Goal: Task Accomplishment & Management: Use online tool/utility

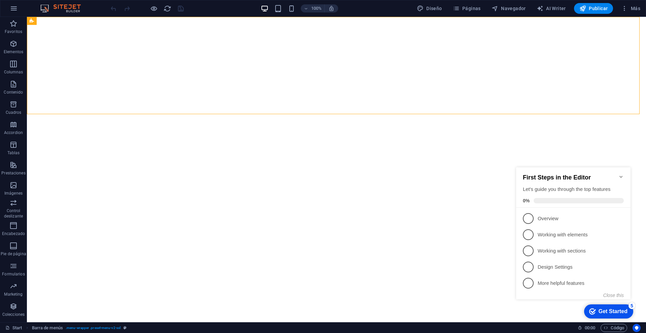
click at [620, 175] on icon "Minimize checklist" at bounding box center [620, 176] width 5 height 5
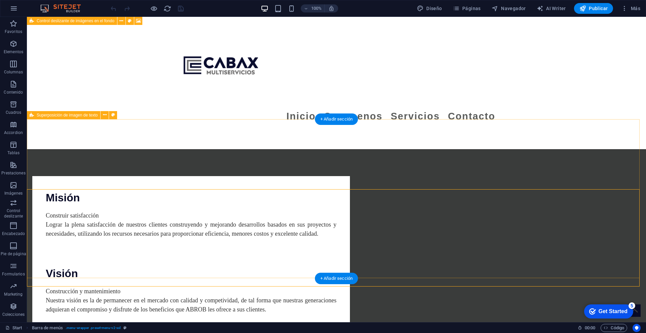
scroll to position [634, 0]
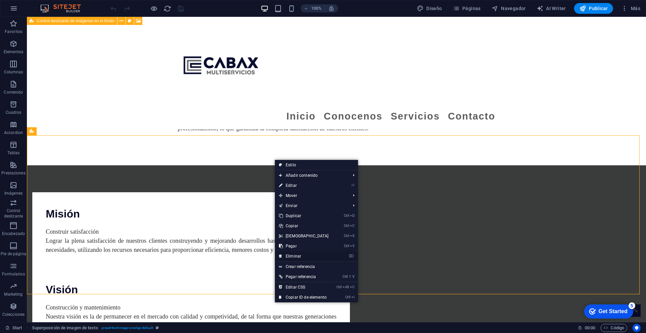
click at [316, 254] on link "⌦ Eliminar" at bounding box center [304, 256] width 58 height 10
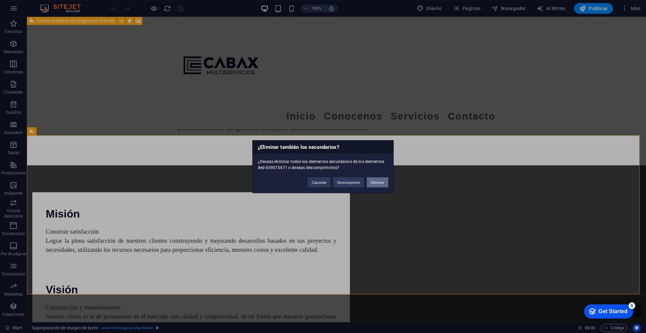
click at [377, 179] on button "Eliminar" at bounding box center [378, 182] width 22 height 10
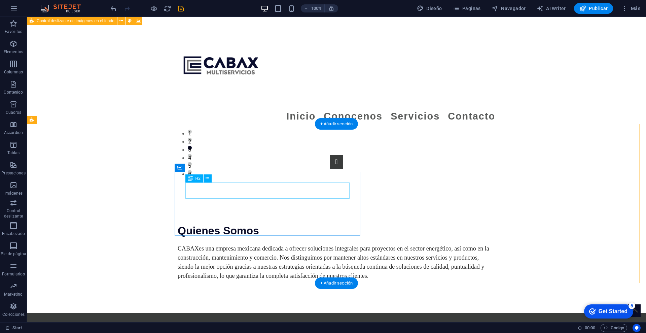
scroll to position [485, 0]
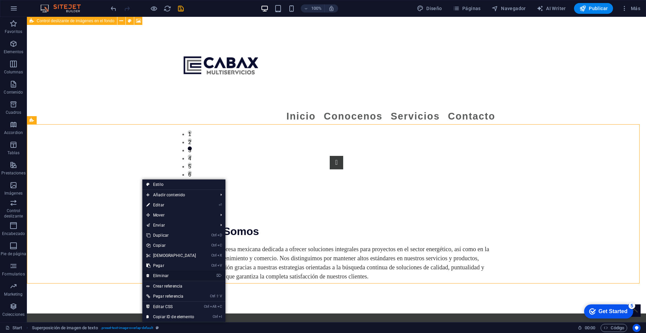
click at [175, 273] on link "⌦ Eliminar" at bounding box center [171, 275] width 58 height 10
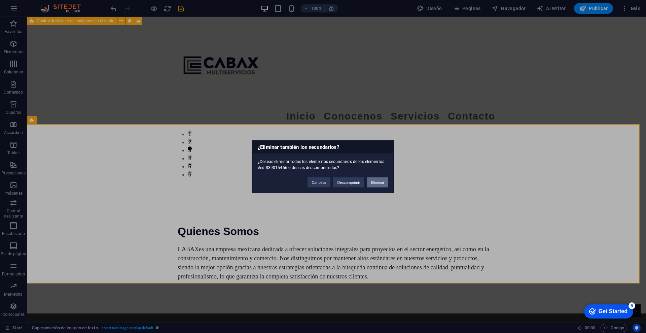
click at [385, 182] on button "Eliminar" at bounding box center [378, 182] width 22 height 10
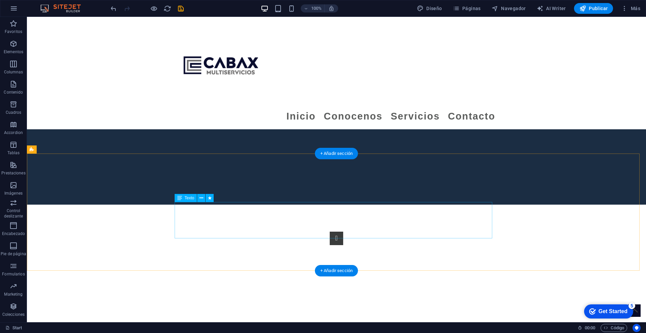
scroll to position [182, 0]
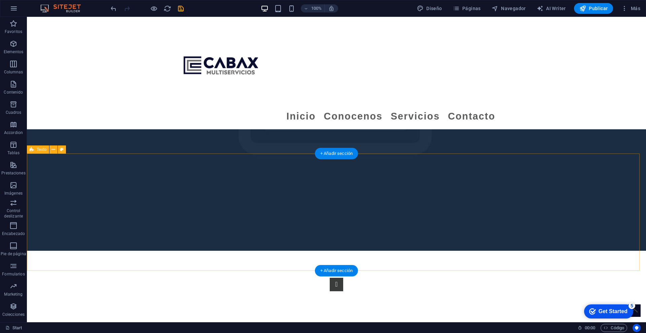
click at [89, 138] on figure at bounding box center [336, 91] width 619 height 319
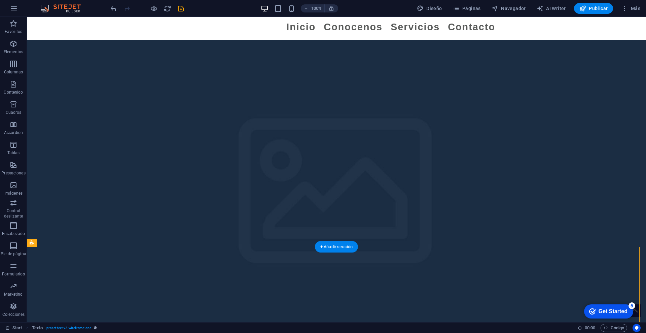
scroll to position [21, 0]
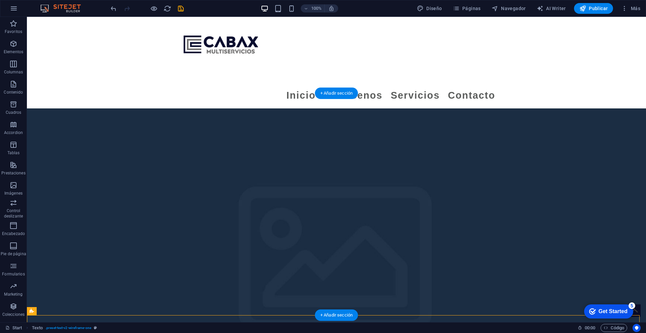
click at [92, 148] on figure at bounding box center [336, 267] width 619 height 319
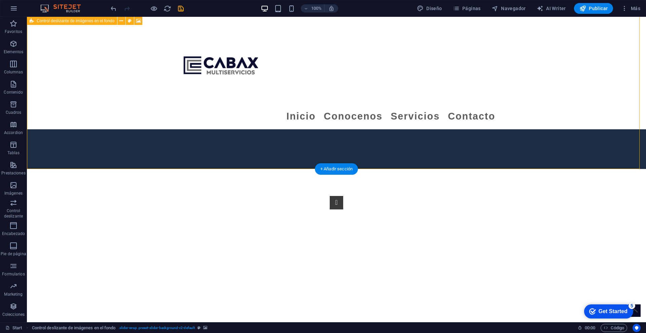
scroll to position [167, 0]
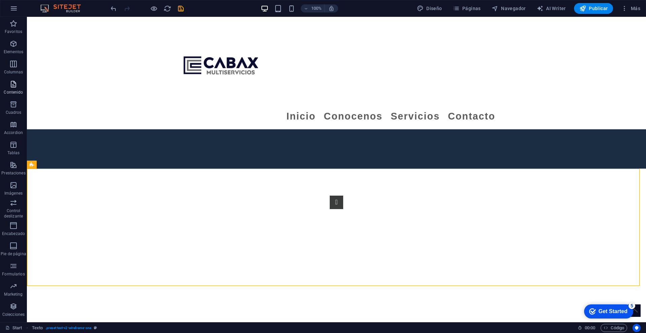
click at [15, 85] on icon "button" at bounding box center [13, 84] width 8 height 8
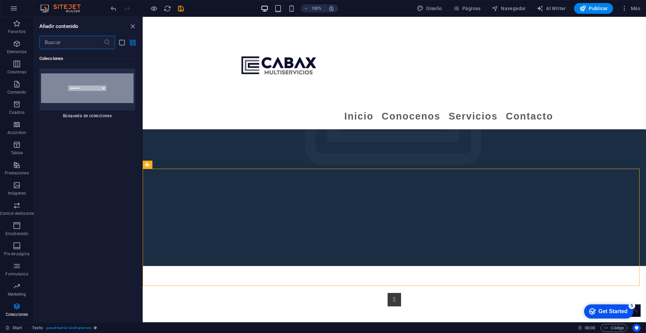
scroll to position [12954, 0]
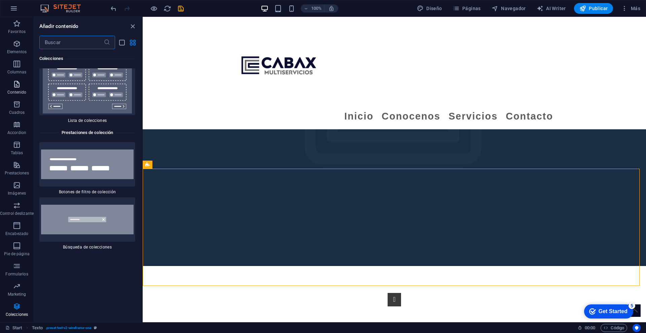
click at [14, 89] on p "Contenido" at bounding box center [16, 91] width 19 height 5
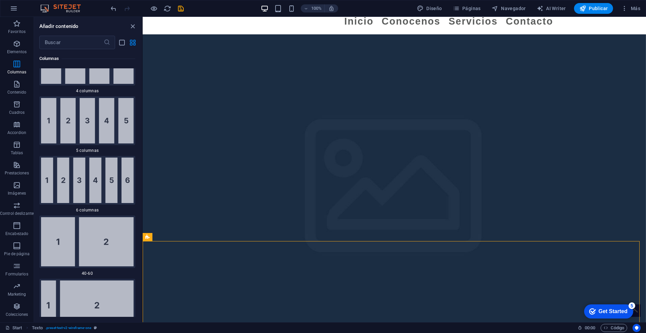
scroll to position [603, 0]
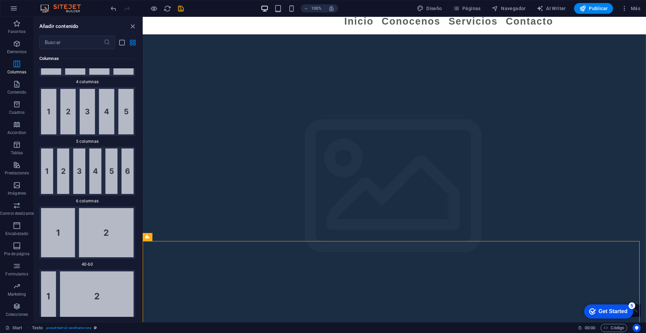
click at [106, 253] on img at bounding box center [87, 232] width 93 height 49
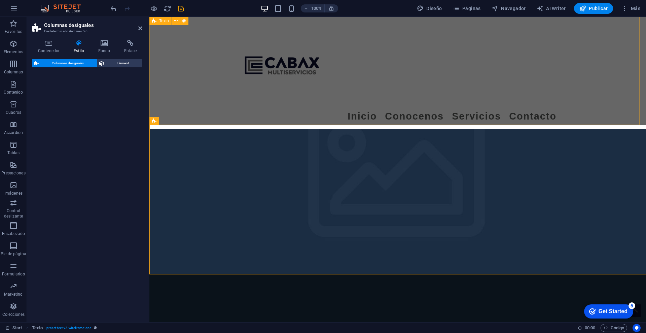
select select "%"
select select "rem"
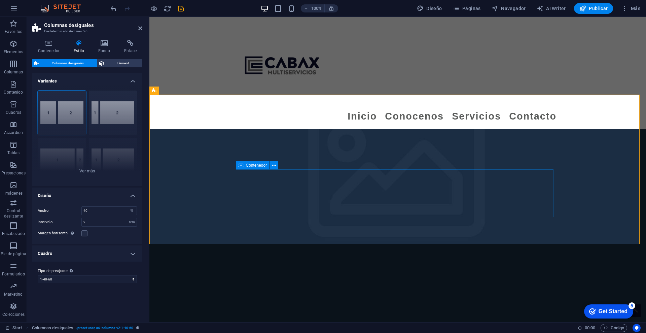
scroll to position [358, 0]
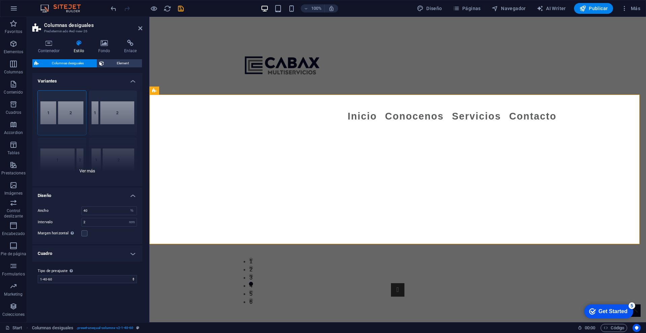
click at [83, 169] on div "[PHONE_NUMBER] [PHONE_NUMBER] 70-30 Predeterminado" at bounding box center [87, 135] width 110 height 101
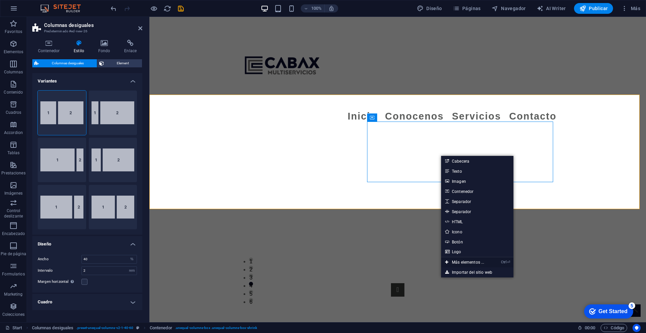
click at [466, 262] on link "Ctrl ⏎ Más elementos ..." at bounding box center [464, 262] width 47 height 10
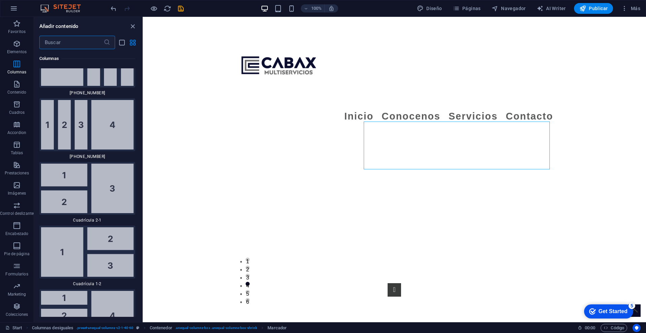
scroll to position [1411, 0]
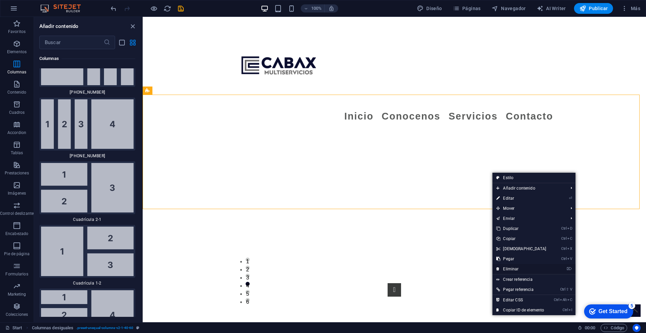
click at [527, 268] on link "⌦ Eliminar" at bounding box center [521, 269] width 58 height 10
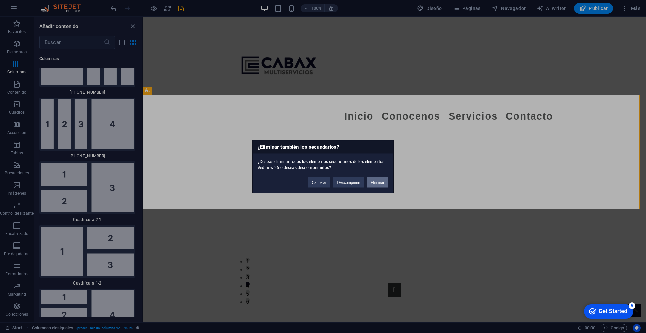
click at [375, 185] on button "Eliminar" at bounding box center [378, 182] width 22 height 10
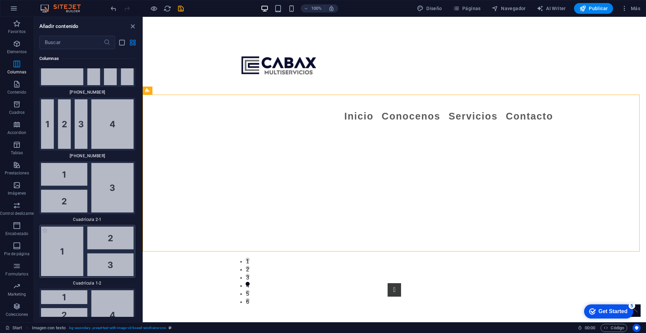
click at [74, 249] on img at bounding box center [87, 250] width 93 height 49
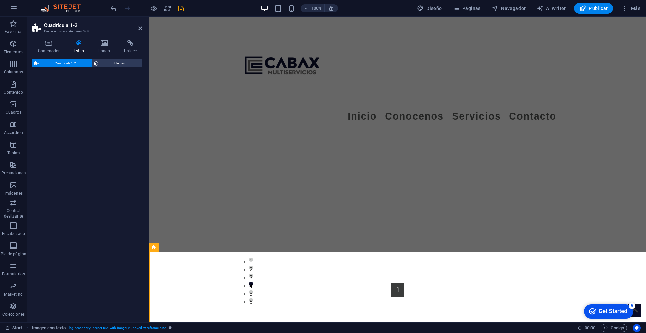
select select "rem"
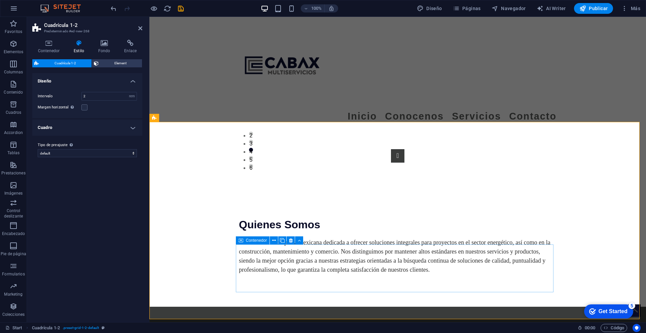
scroll to position [493, 0]
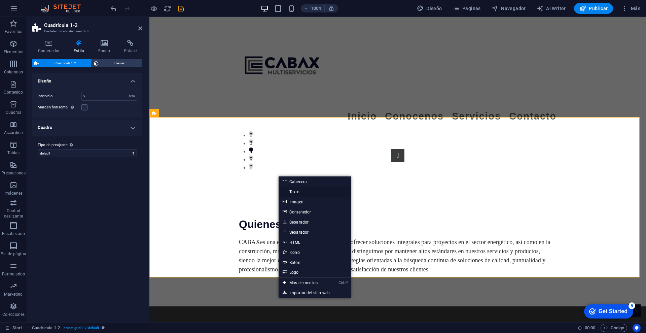
click at [292, 188] on link "Texto" at bounding box center [315, 191] width 72 height 10
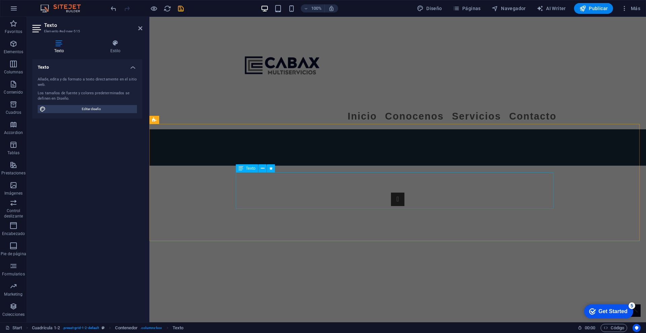
scroll to position [212, 0]
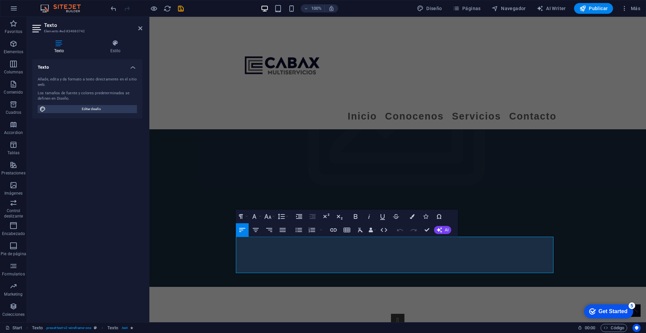
scroll to position [146, 0]
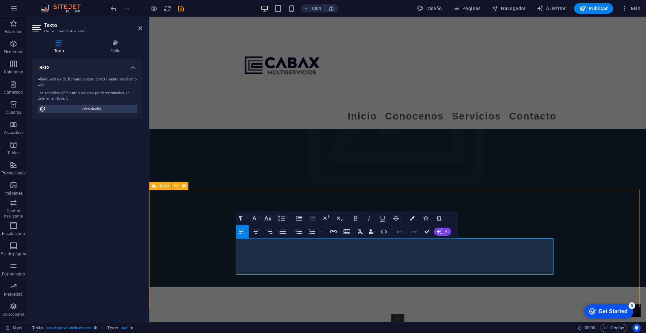
drag, startPoint x: 437, startPoint y: 271, endPoint x: 212, endPoint y: 219, distance: 231.4
copy span "CABAXes una empresa mexicana dedicada a ofrecer soluciones integrales para proy…"
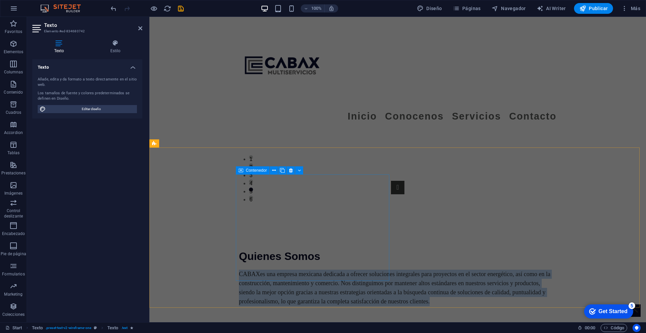
scroll to position [463, 0]
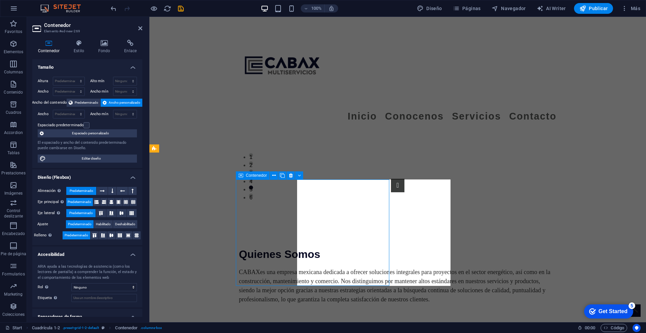
scroll to position [520, 0]
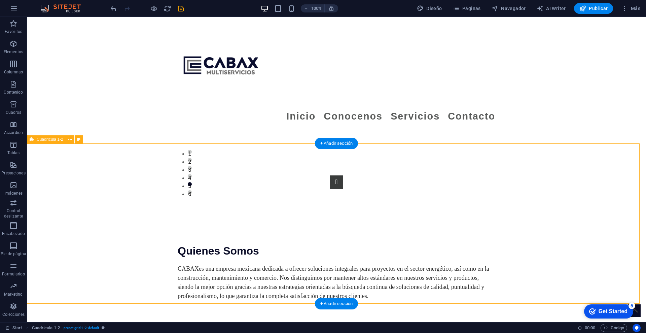
scroll to position [466, 0]
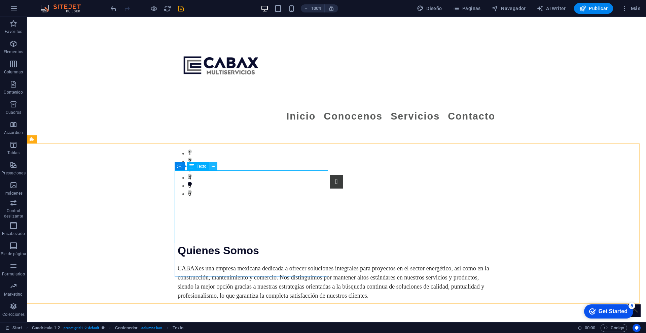
click at [216, 163] on button at bounding box center [213, 166] width 8 height 8
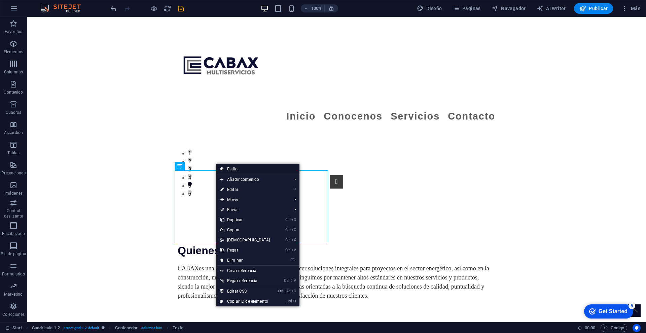
click at [240, 168] on link "Estilo" at bounding box center [257, 169] width 83 height 10
select select "rem"
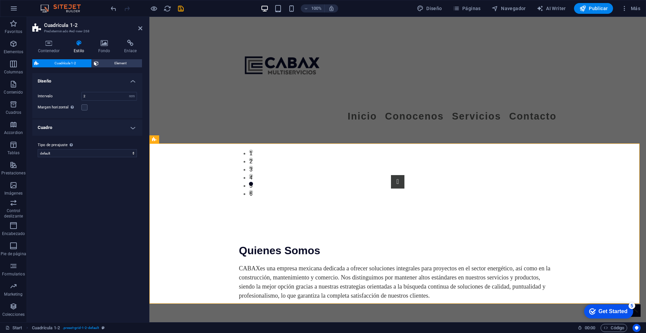
click at [110, 92] on div "Intervalo 2 px rem % vw vh" at bounding box center [87, 96] width 99 height 9
